Goal: Information Seeking & Learning: Learn about a topic

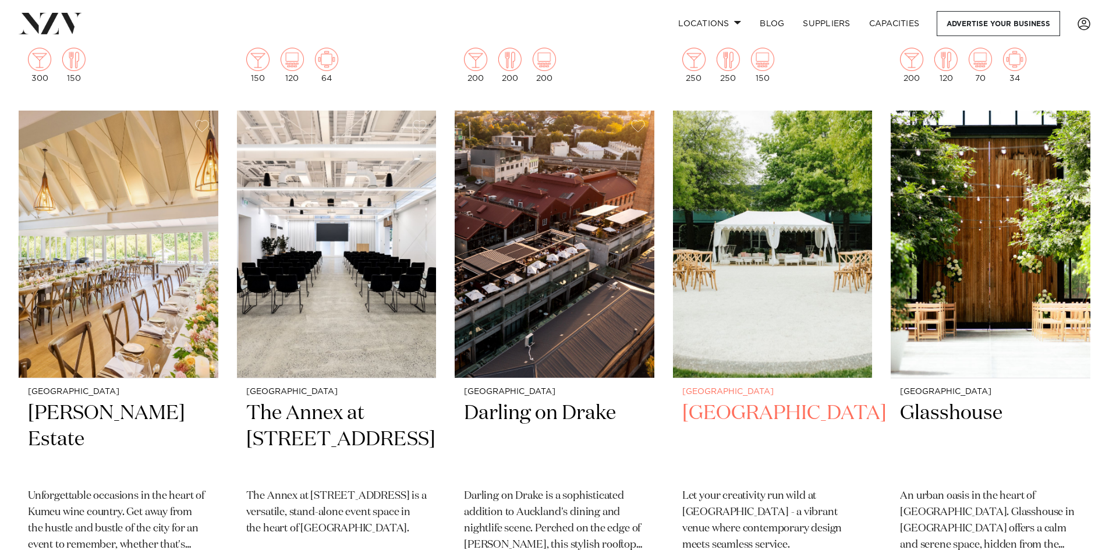
scroll to position [1863, 0]
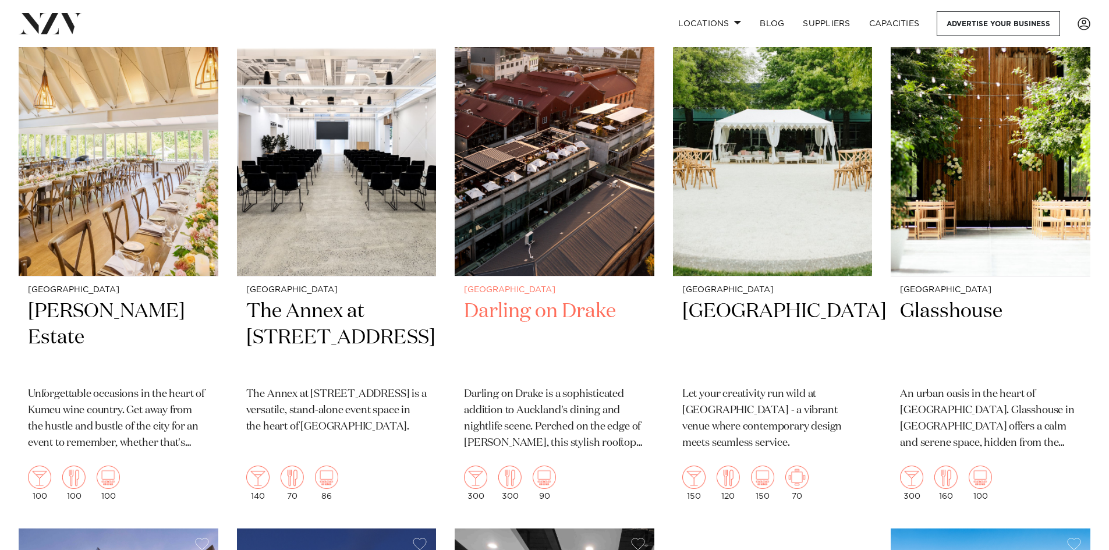
click at [527, 314] on h2 "Darling on Drake" at bounding box center [554, 338] width 181 height 79
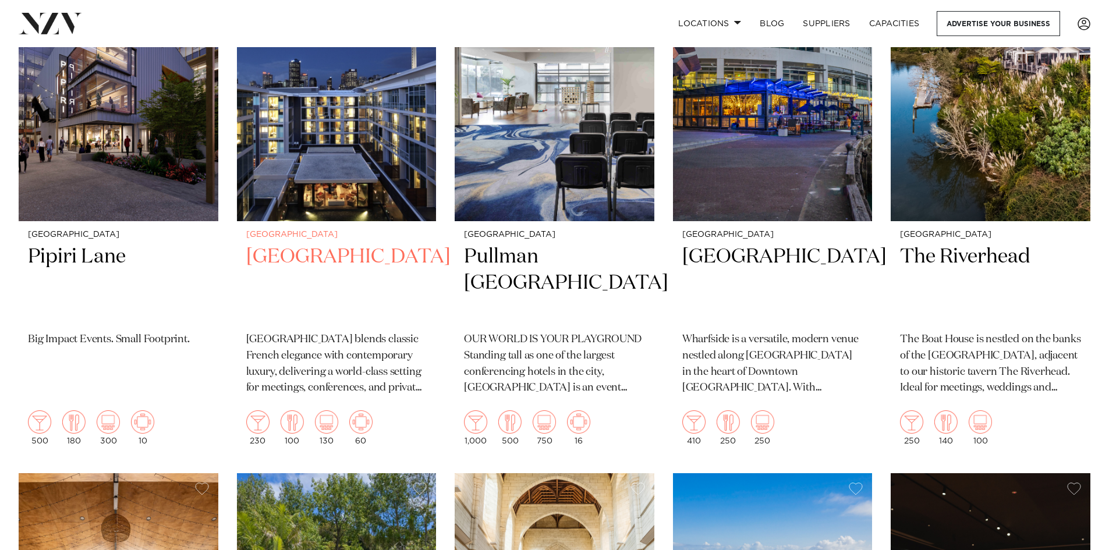
scroll to position [2438, 0]
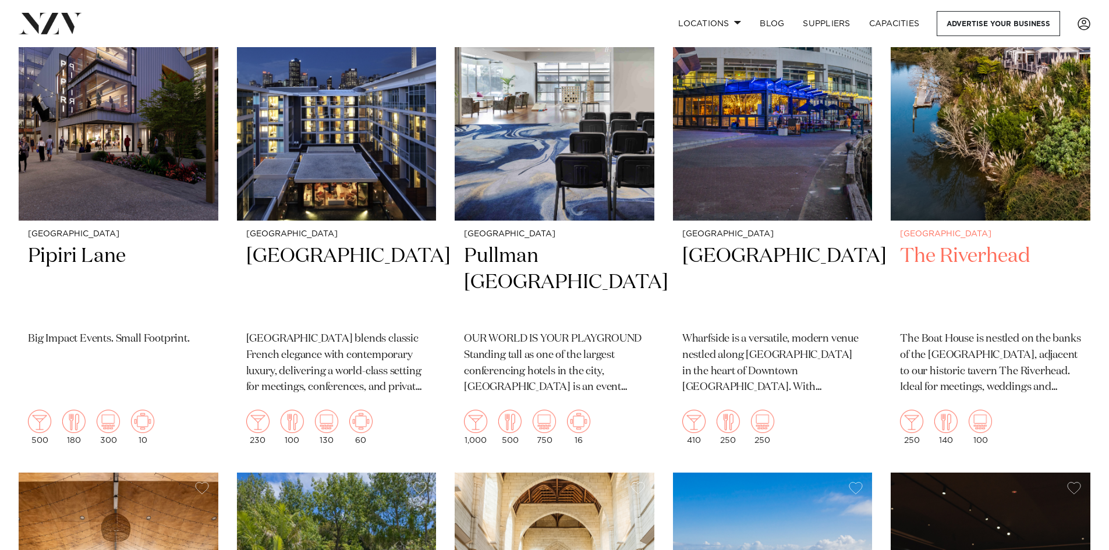
click at [958, 257] on h2 "The Riverhead" at bounding box center [990, 282] width 181 height 79
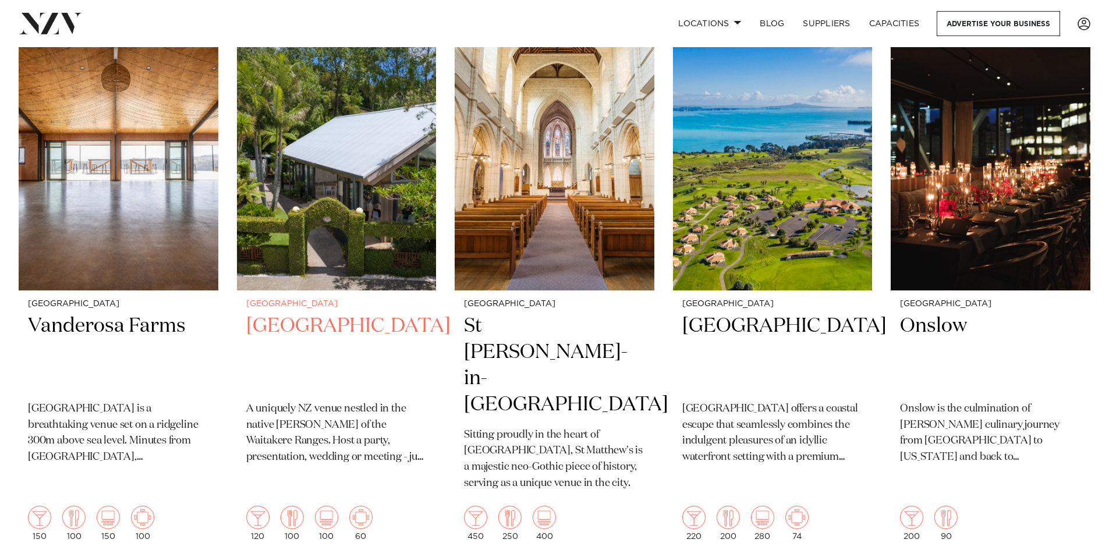
scroll to position [2894, 0]
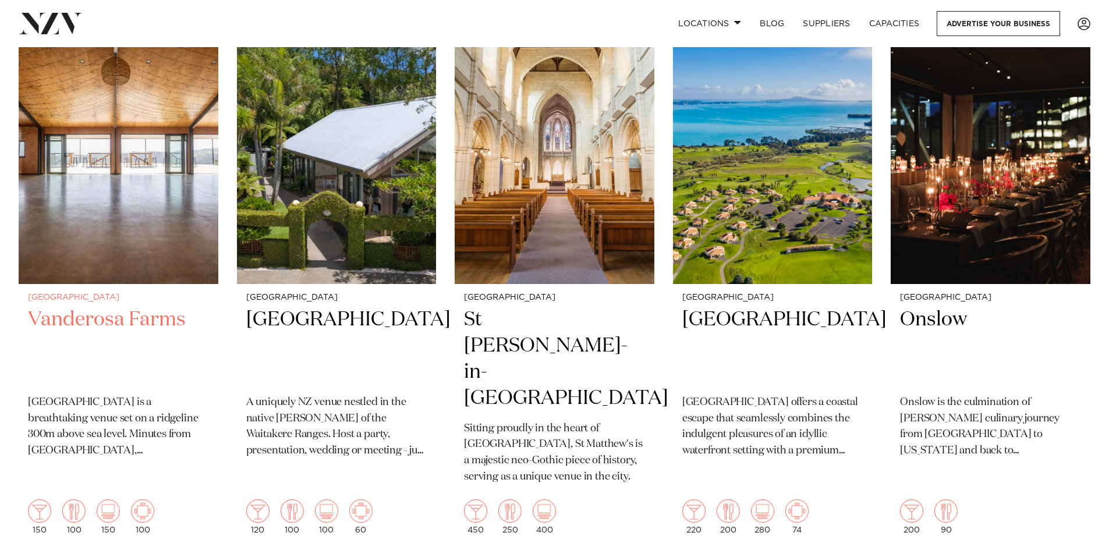
click at [144, 317] on h2 "Vanderosa Farms" at bounding box center [118, 346] width 181 height 79
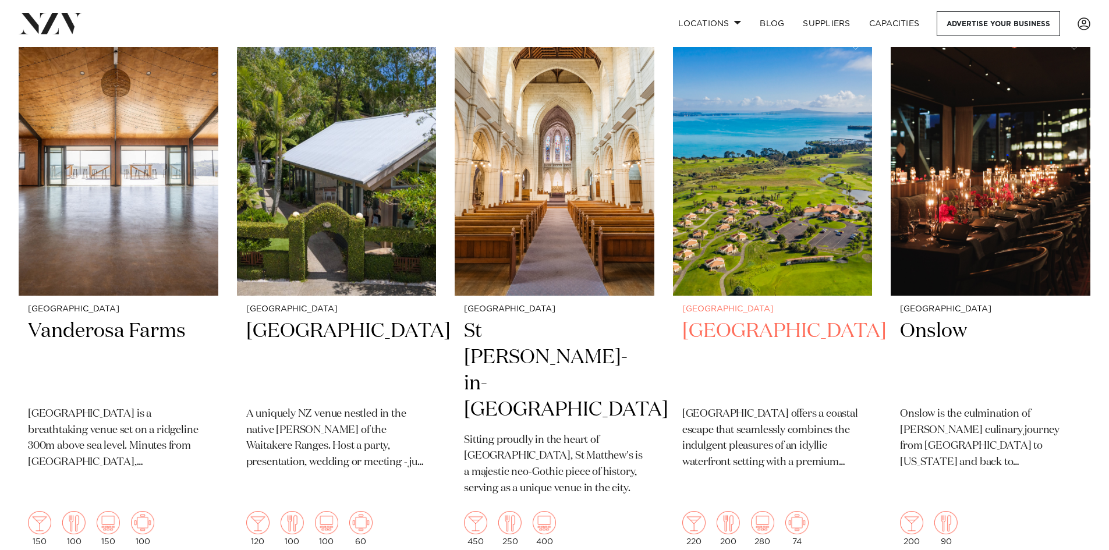
click at [722, 354] on h2 "Rydges Formosa Golf Resort" at bounding box center [772, 357] width 181 height 79
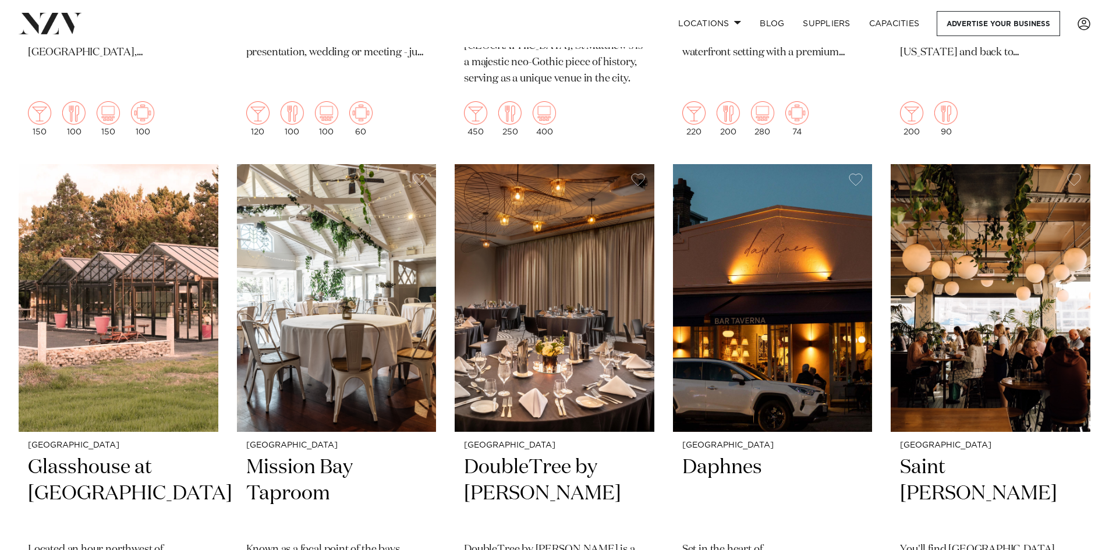
scroll to position [3395, 0]
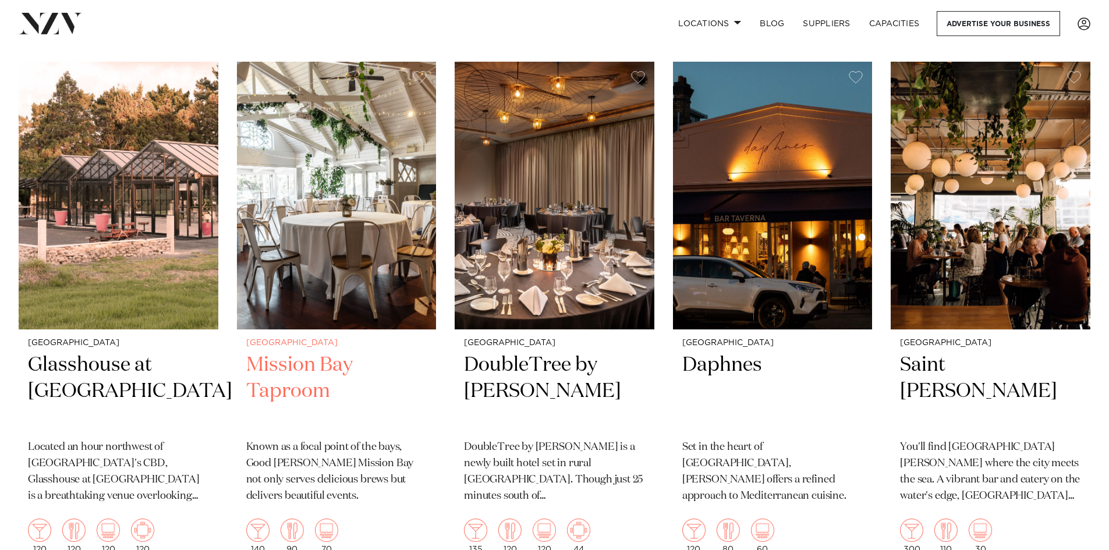
click at [310, 366] on h2 "Mission Bay Taproom" at bounding box center [336, 391] width 181 height 79
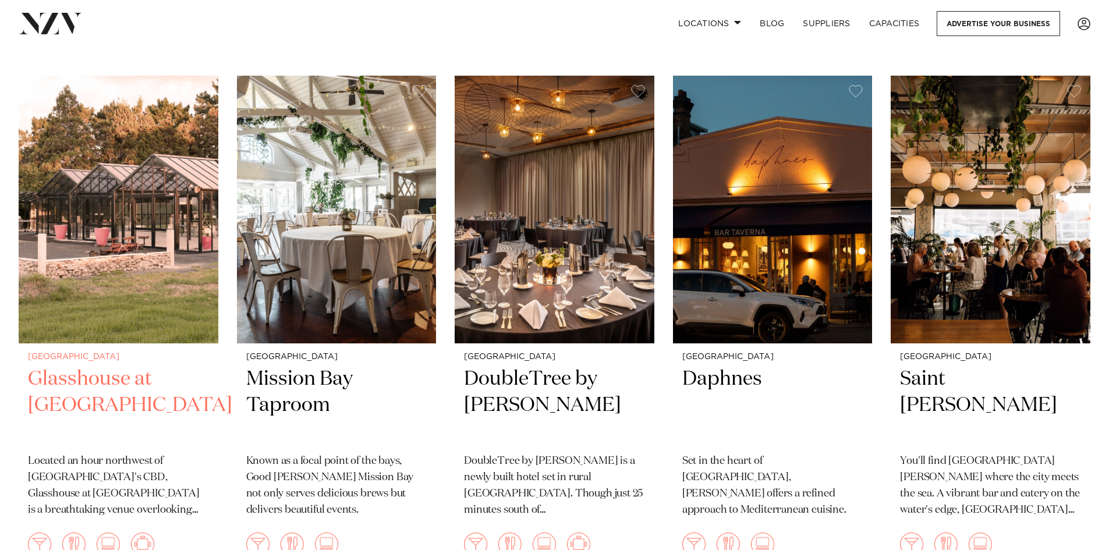
click at [94, 366] on h2 "Glasshouse at Aotea Farm" at bounding box center [118, 405] width 181 height 79
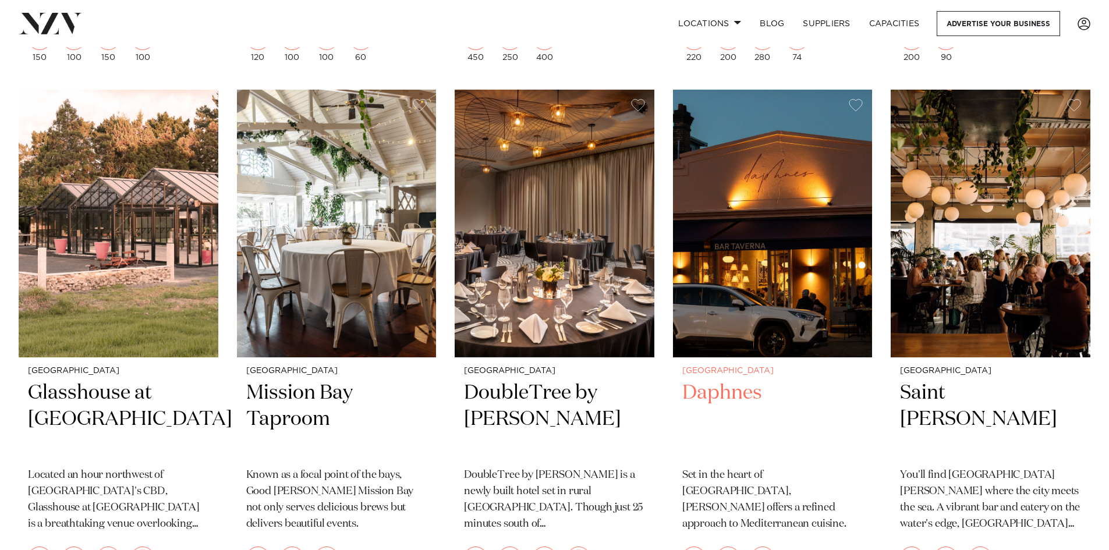
click at [788, 381] on h2 "Daphnes" at bounding box center [772, 419] width 181 height 79
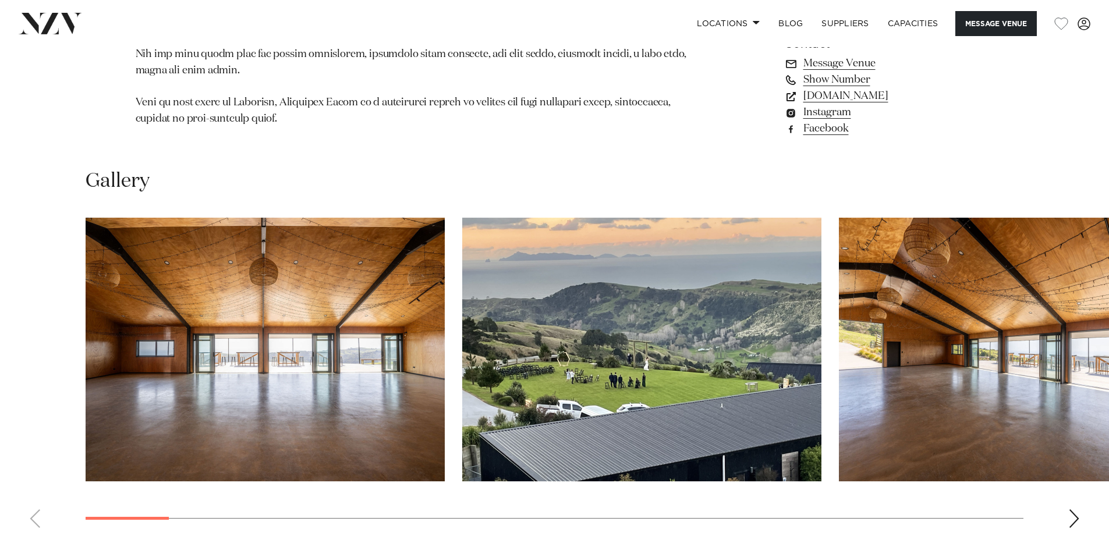
scroll to position [1048, 0]
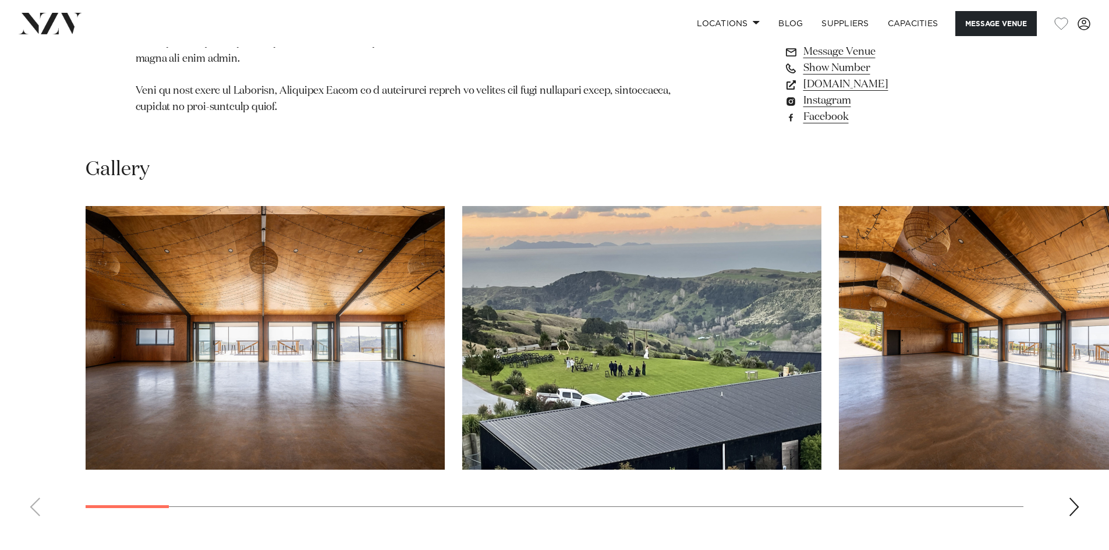
click at [924, 325] on img "3 / 28" at bounding box center [1018, 338] width 359 height 264
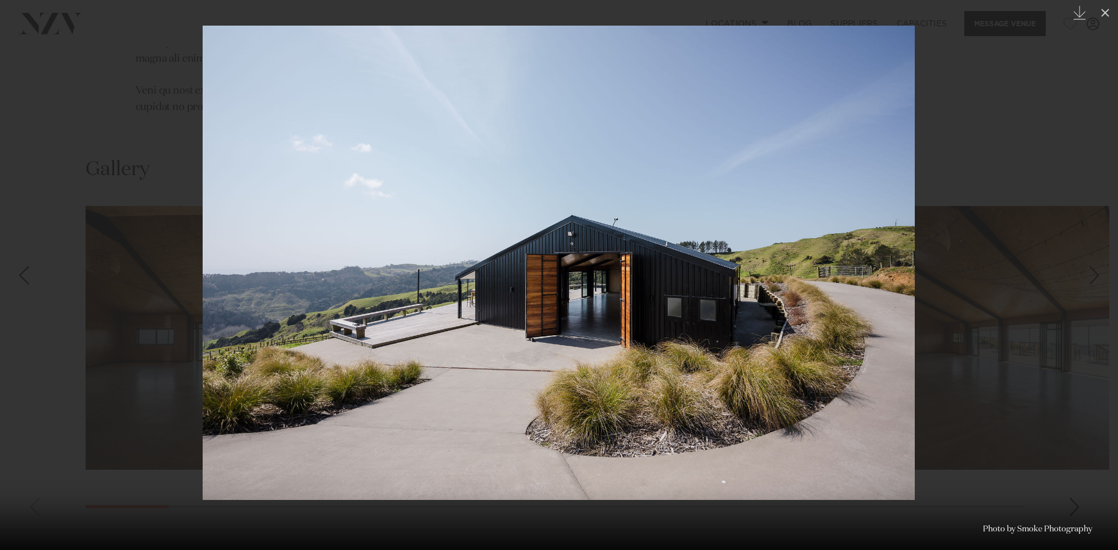
click at [491, 367] on img at bounding box center [559, 263] width 712 height 474
click at [576, 325] on img at bounding box center [559, 263] width 712 height 474
click at [482, 337] on img at bounding box center [559, 263] width 712 height 474
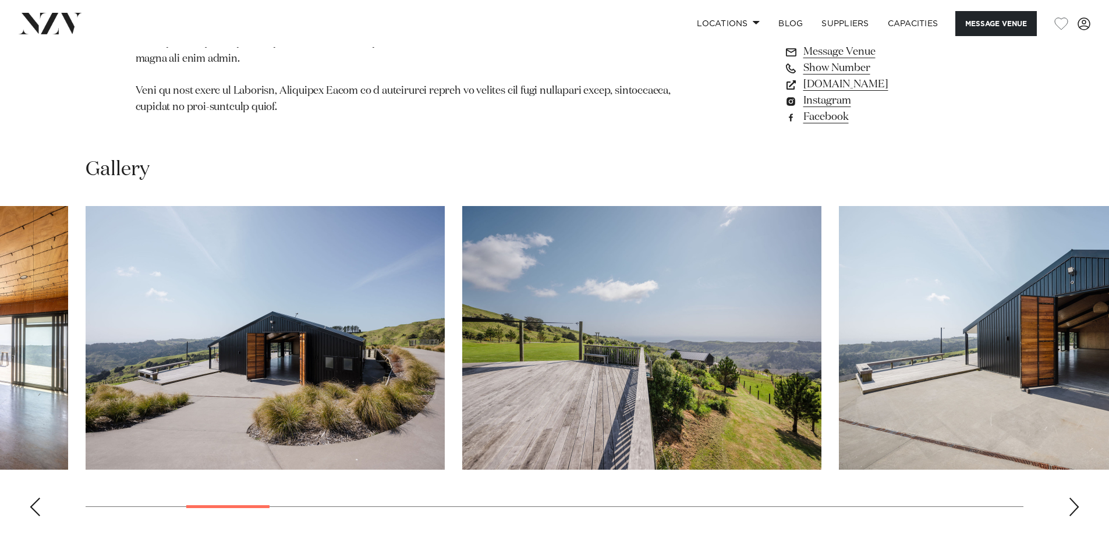
click at [608, 325] on img "5 / 28" at bounding box center [641, 338] width 359 height 264
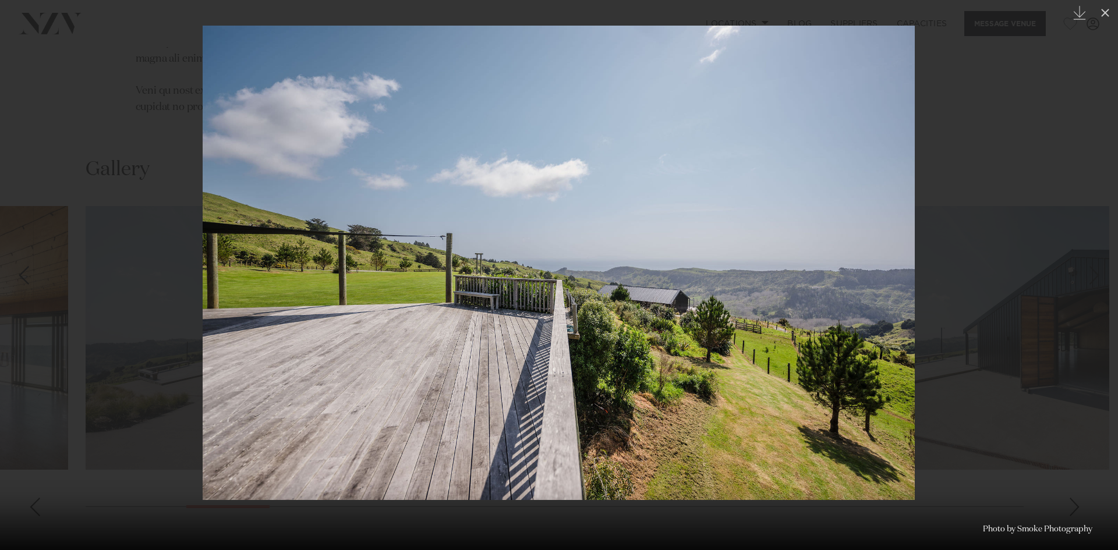
click at [994, 291] on div at bounding box center [559, 275] width 1118 height 550
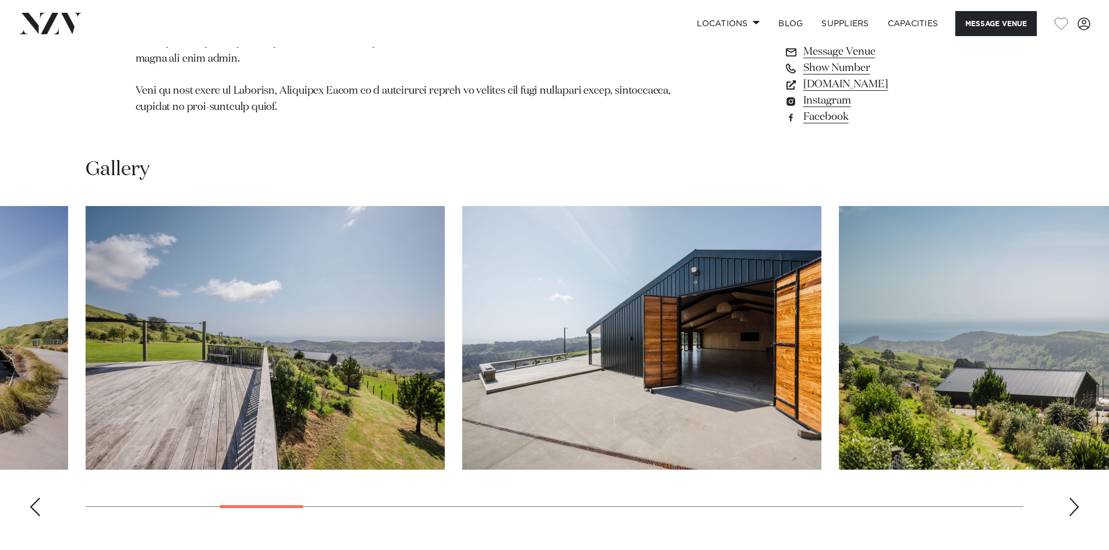
click at [974, 337] on img "7 / 28" at bounding box center [1018, 338] width 359 height 264
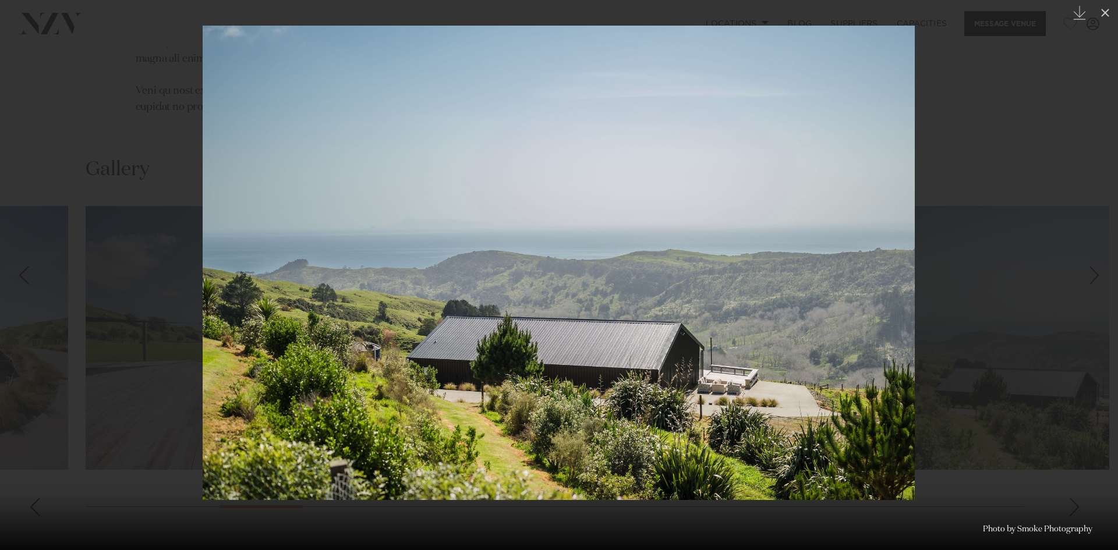
drag, startPoint x: 993, startPoint y: 278, endPoint x: 964, endPoint y: 279, distance: 29.1
click at [990, 281] on div at bounding box center [559, 275] width 1118 height 550
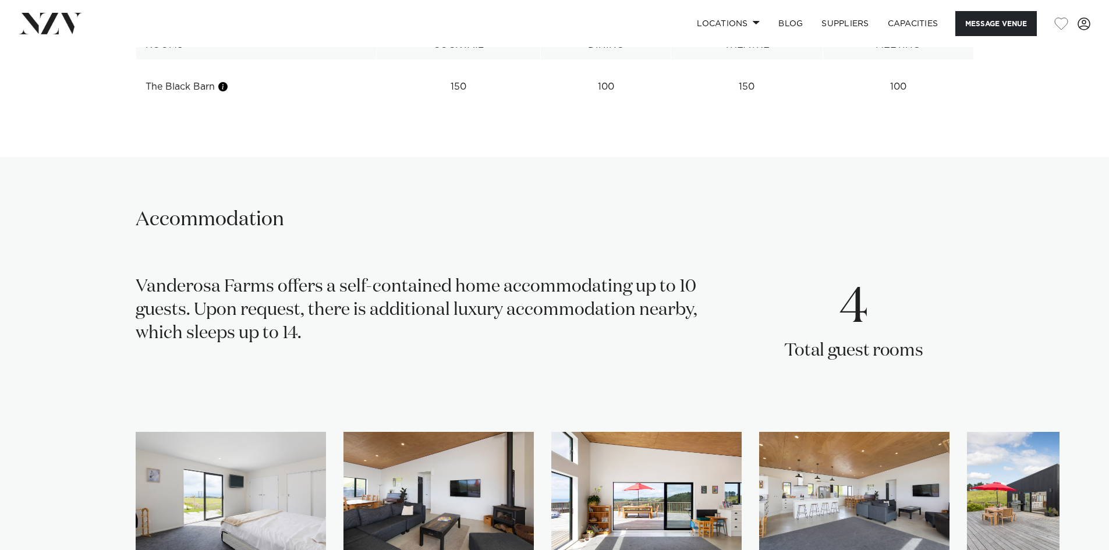
scroll to position [1804, 0]
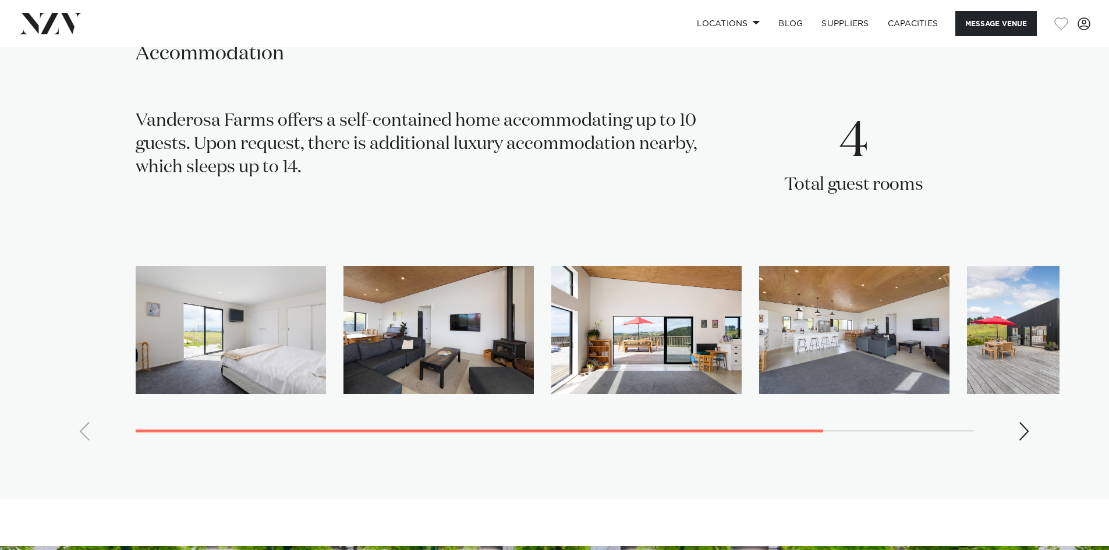
click at [215, 330] on img "1 / 5" at bounding box center [231, 330] width 190 height 129
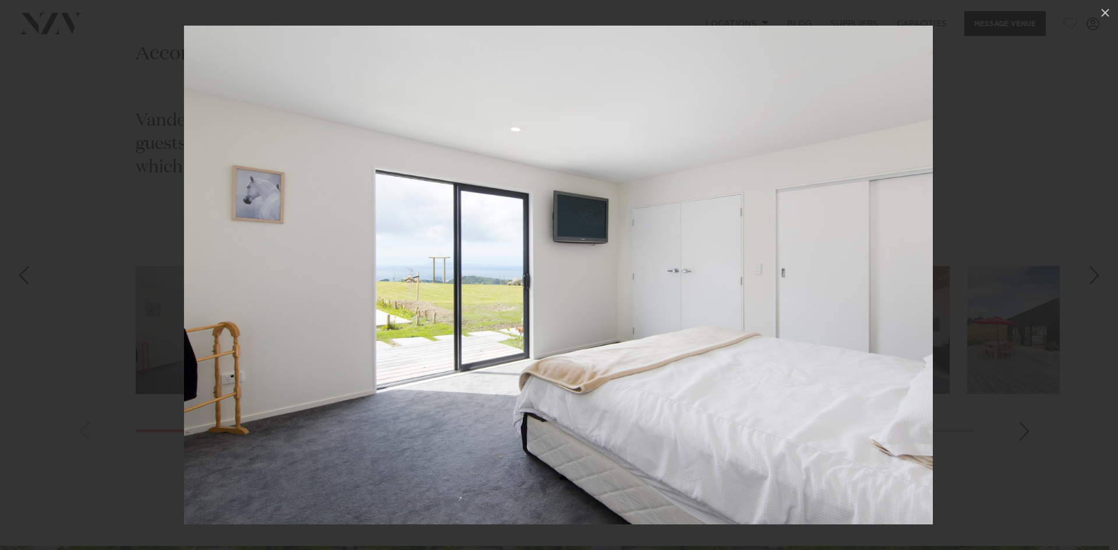
click at [1024, 283] on div at bounding box center [559, 275] width 1118 height 550
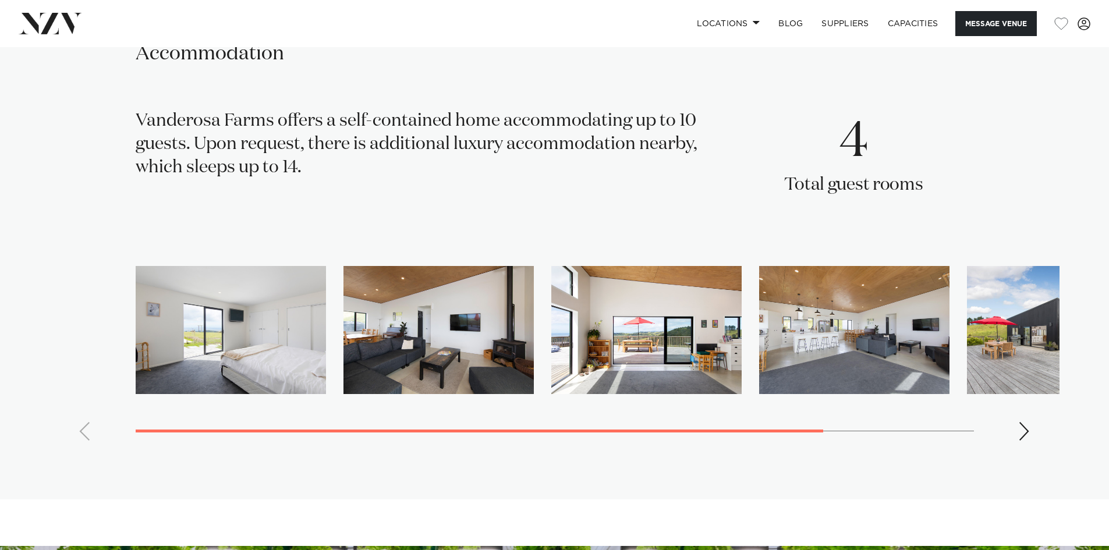
click at [526, 318] on img "2 / 5" at bounding box center [438, 330] width 190 height 129
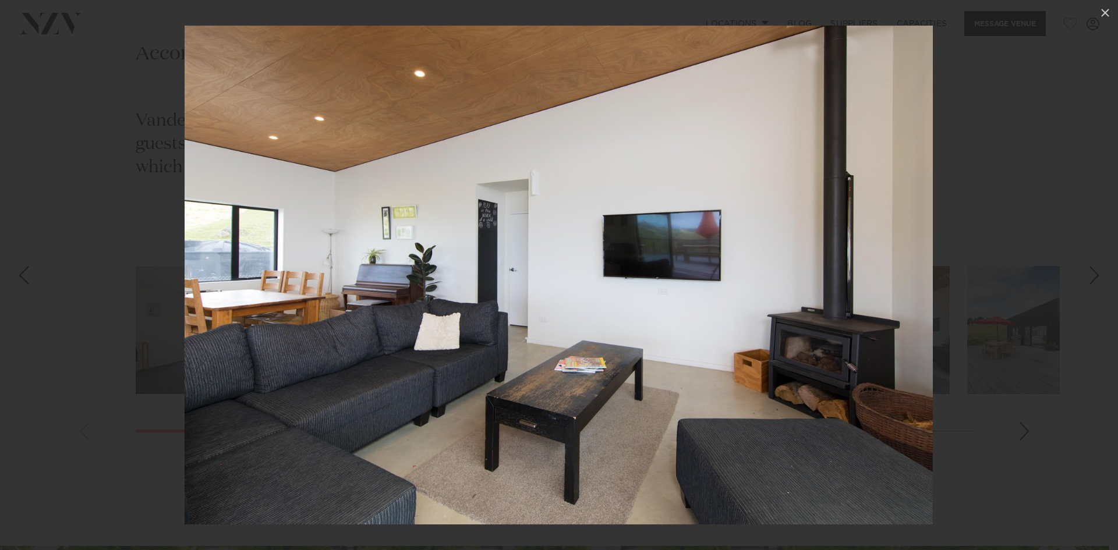
drag, startPoint x: 1015, startPoint y: 283, endPoint x: 1000, endPoint y: 283, distance: 14.6
click at [1012, 283] on div at bounding box center [559, 275] width 1118 height 550
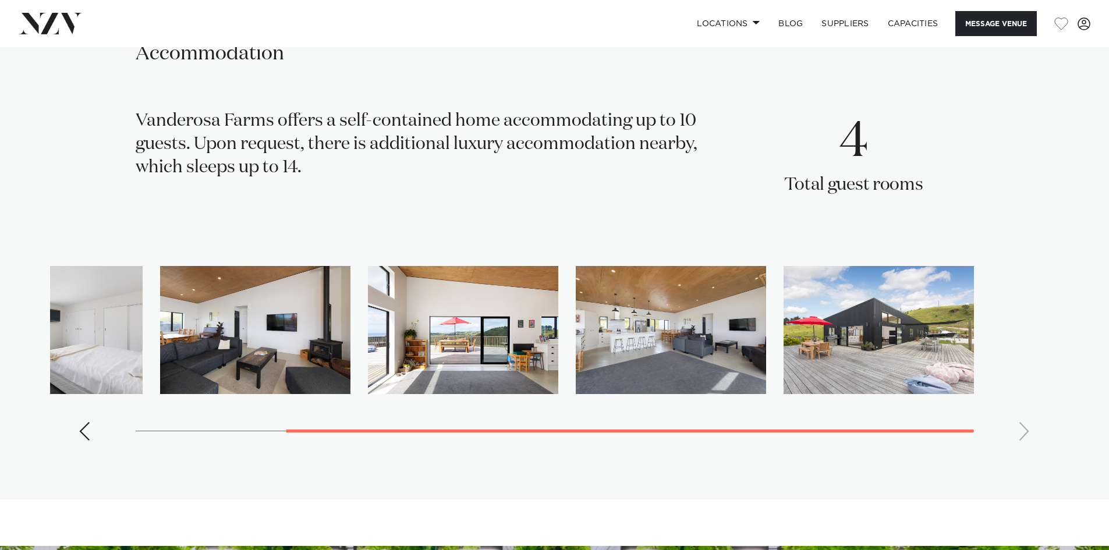
click at [440, 315] on img "3 / 5" at bounding box center [463, 330] width 190 height 129
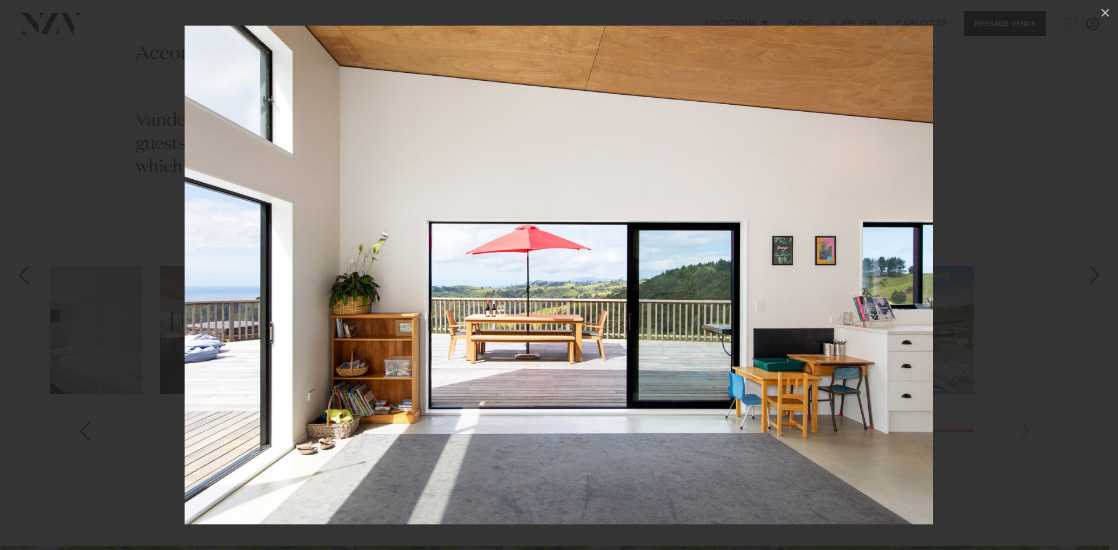
click at [1031, 327] on div at bounding box center [559, 275] width 1118 height 550
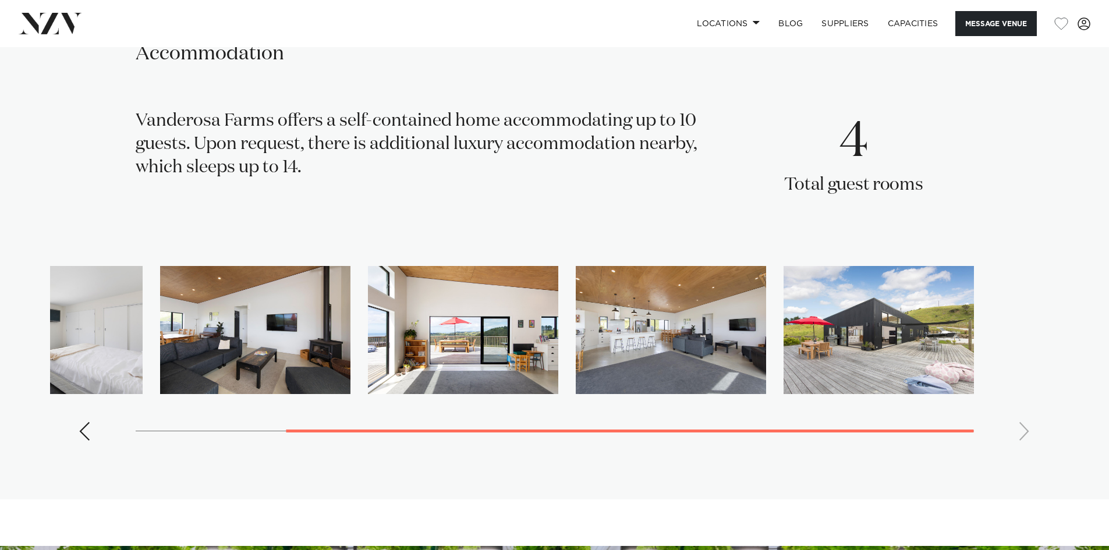
click at [704, 339] on img "4 / 5" at bounding box center [671, 330] width 190 height 129
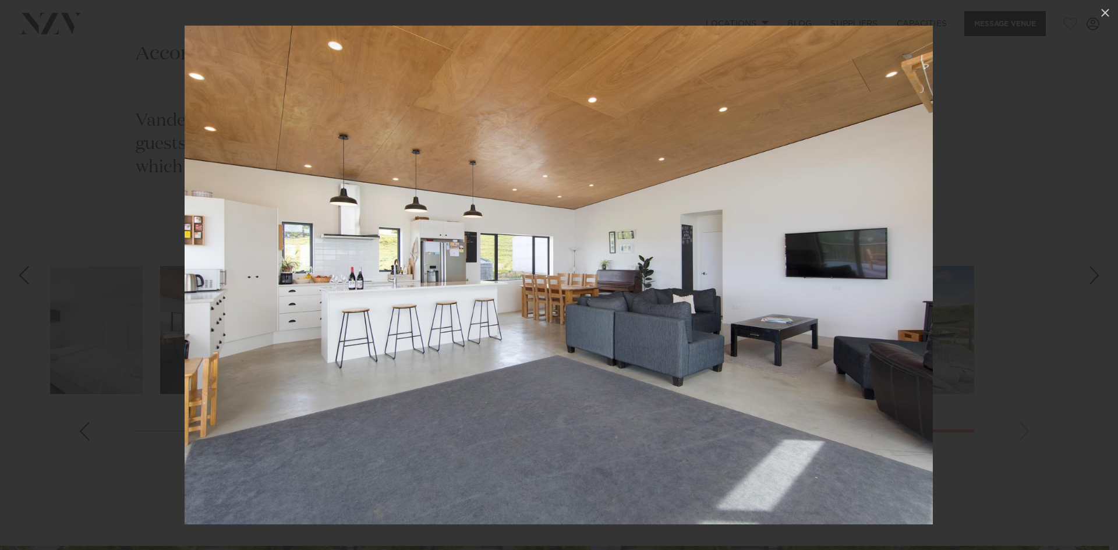
click at [1022, 308] on div at bounding box center [559, 275] width 1118 height 550
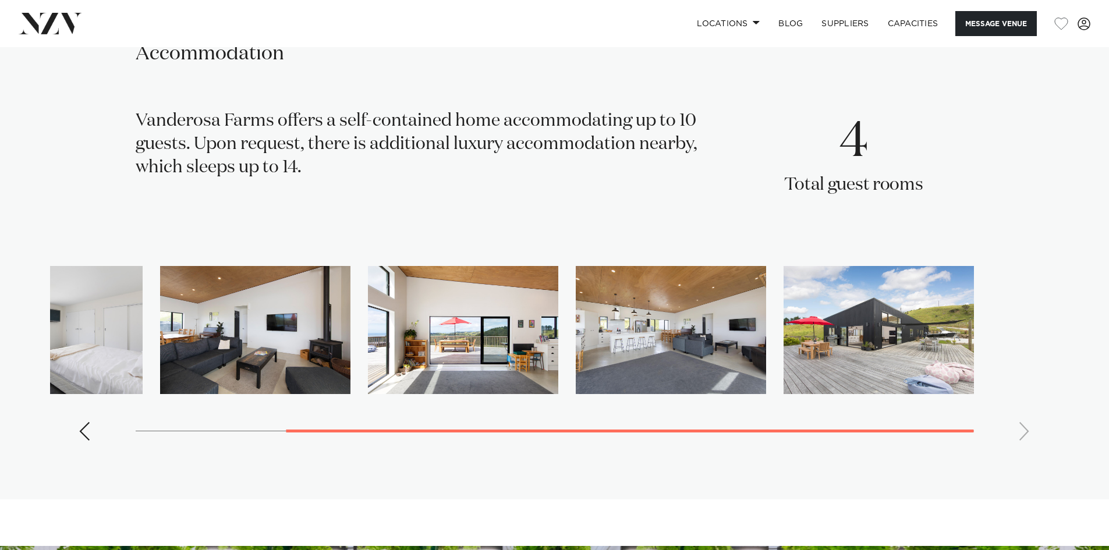
click at [854, 317] on img "5 / 5" at bounding box center [878, 330] width 190 height 129
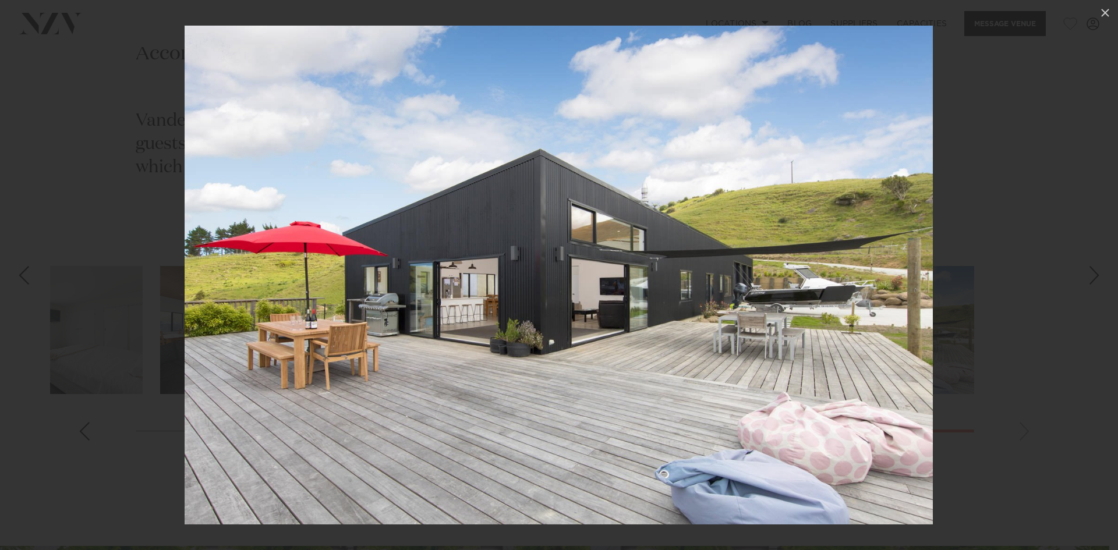
click at [986, 350] on div at bounding box center [559, 275] width 1118 height 550
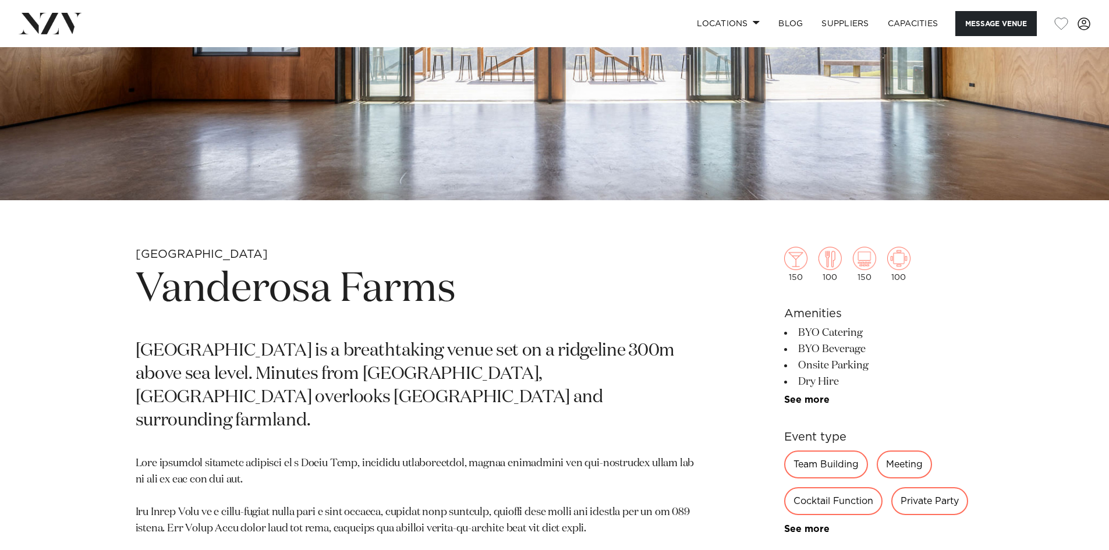
scroll to position [224, 0]
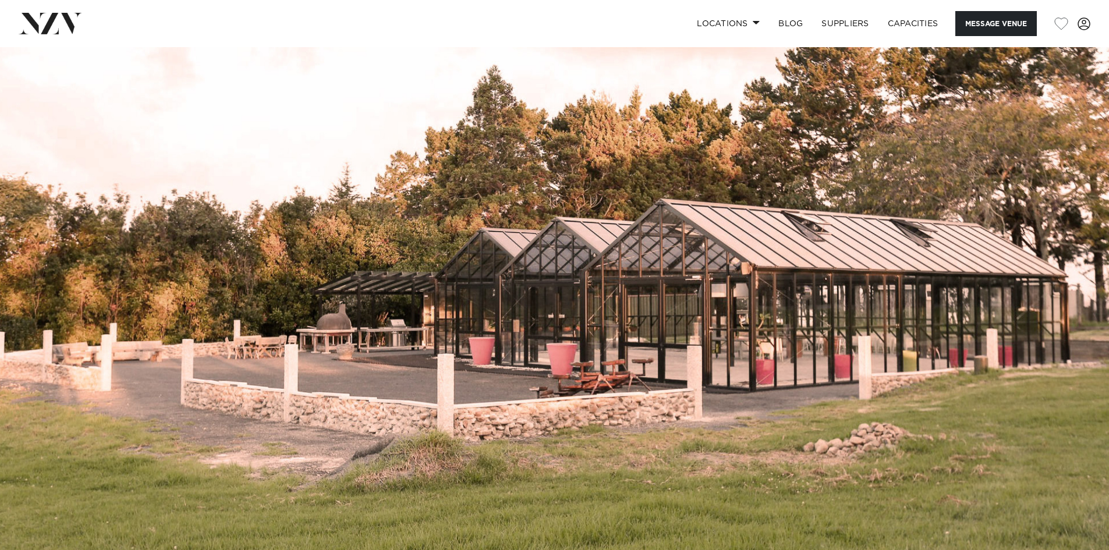
click at [686, 333] on img at bounding box center [554, 307] width 1109 height 520
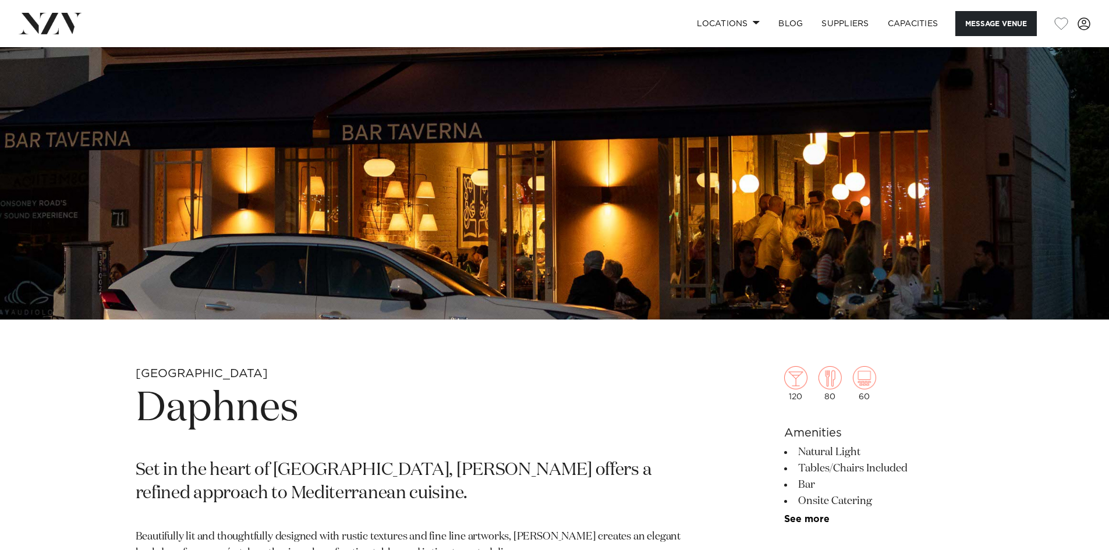
scroll to position [175, 0]
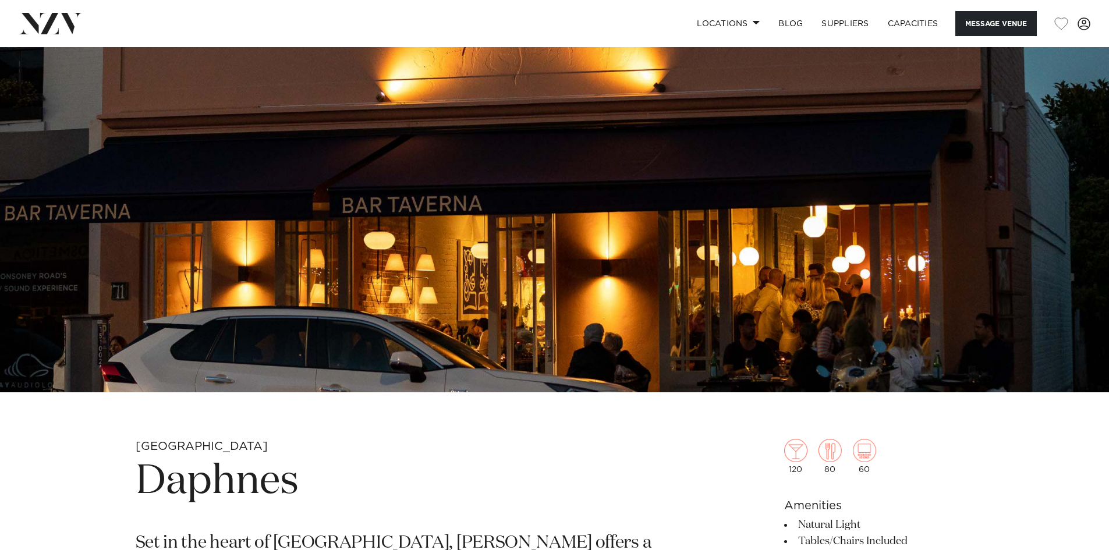
click at [578, 251] on img at bounding box center [554, 133] width 1109 height 520
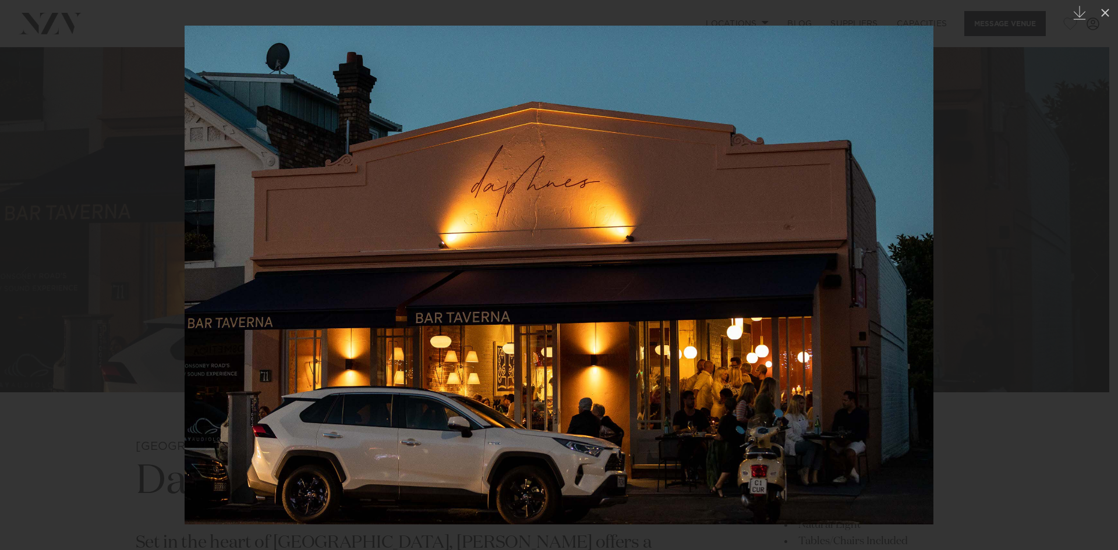
click at [970, 321] on div at bounding box center [559, 275] width 1118 height 550
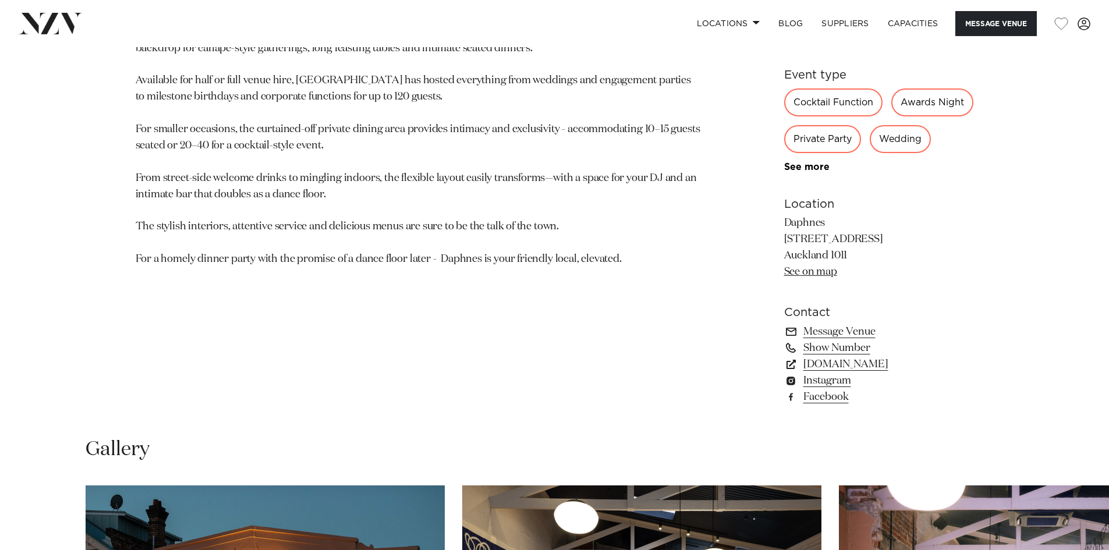
scroll to position [757, 0]
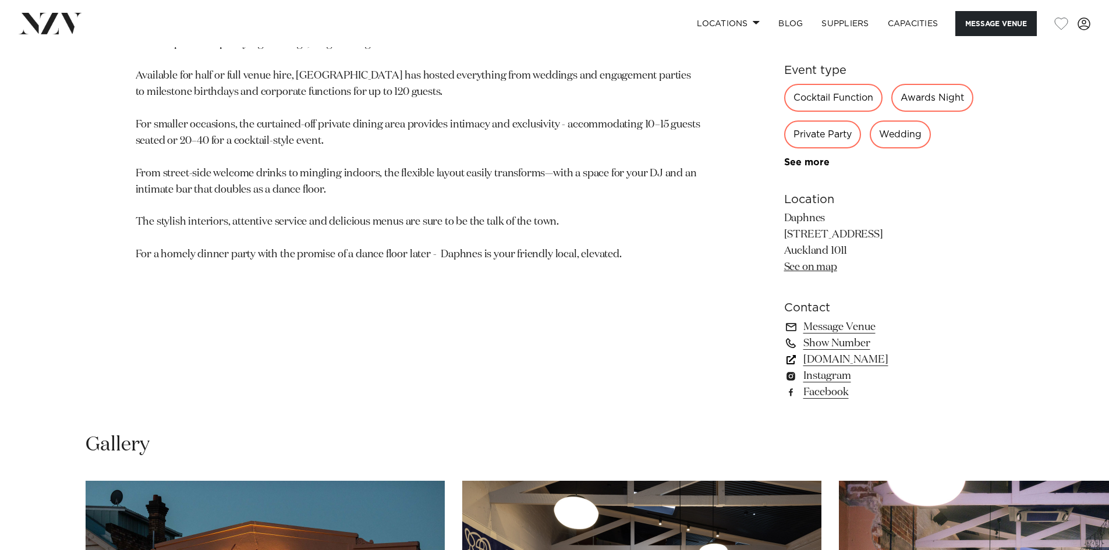
click at [848, 368] on link "[DOMAIN_NAME]" at bounding box center [879, 360] width 190 height 16
